Goal: Understand process/instructions

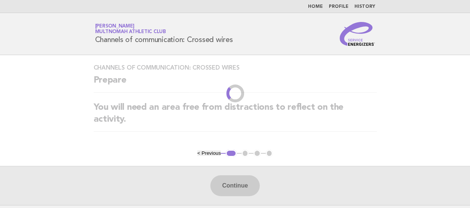
drag, startPoint x: 0, startPoint y: 0, endPoint x: 227, endPoint y: 186, distance: 293.2
click at [227, 186] on div "Continue" at bounding box center [235, 185] width 470 height 39
click at [257, 23] on div "Service Energizers Paul Reber Multnomah Athletic Club Channels of communication…" at bounding box center [235, 34] width 301 height 24
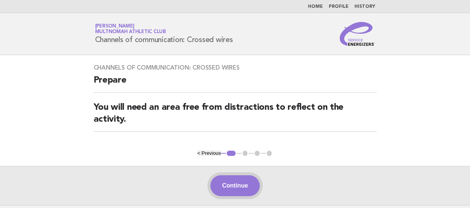
click at [223, 178] on button "Continue" at bounding box center [234, 185] width 49 height 21
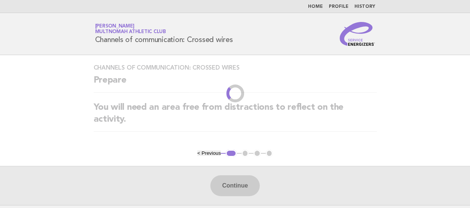
click at [223, 178] on div "Continue" at bounding box center [235, 185] width 470 height 39
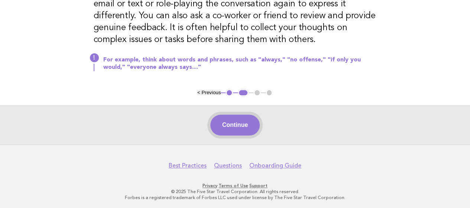
click at [232, 122] on button "Continue" at bounding box center [234, 124] width 49 height 21
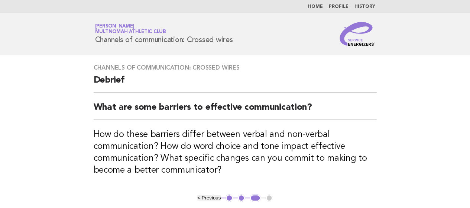
scroll to position [105, 0]
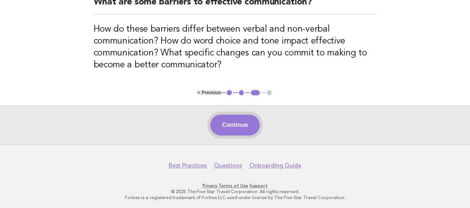
click at [231, 125] on button "Continue" at bounding box center [234, 124] width 49 height 21
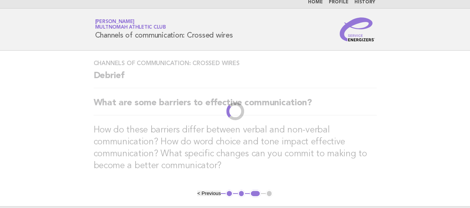
scroll to position [0, 0]
